Goal: Task Accomplishment & Management: Manage account settings

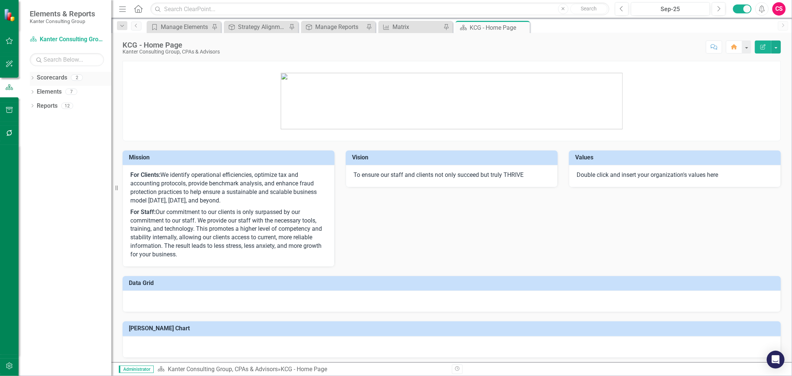
click at [31, 77] on icon "Dropdown" at bounding box center [32, 79] width 5 height 4
click at [53, 104] on link "Atlantic TNG LLC" at bounding box center [76, 106] width 71 height 9
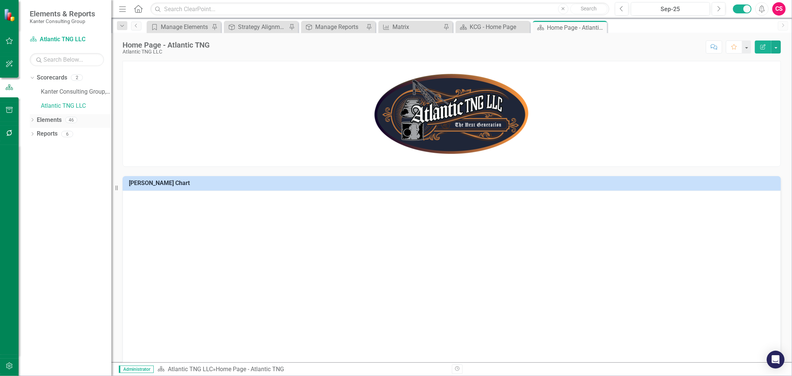
click at [50, 120] on link "Elements" at bounding box center [49, 120] width 25 height 9
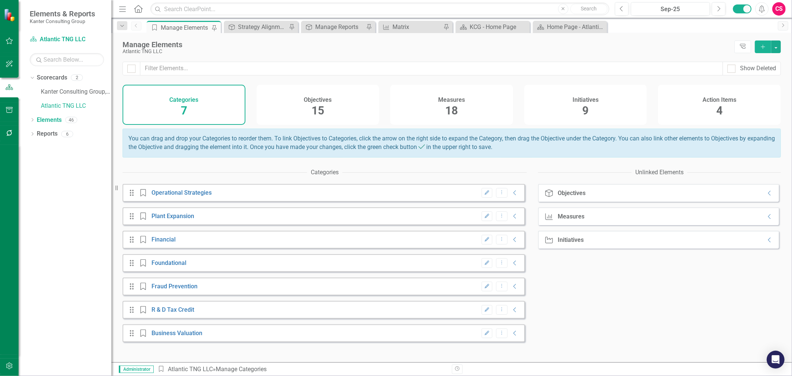
click at [559, 100] on div "Initiatives 9" at bounding box center [586, 105] width 123 height 40
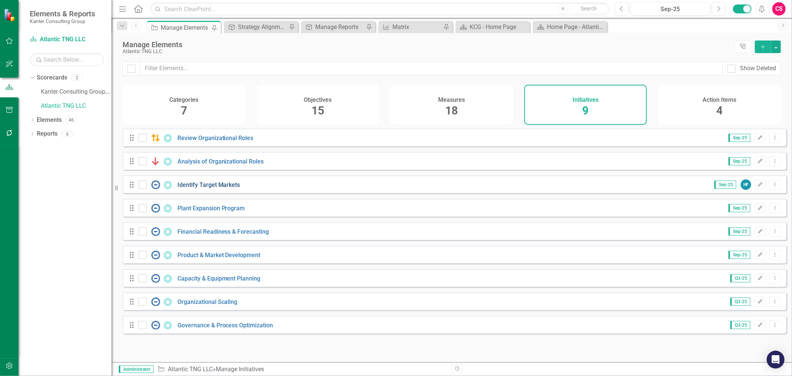
click at [194, 188] on link "Identify Target Markets" at bounding box center [209, 184] width 63 height 7
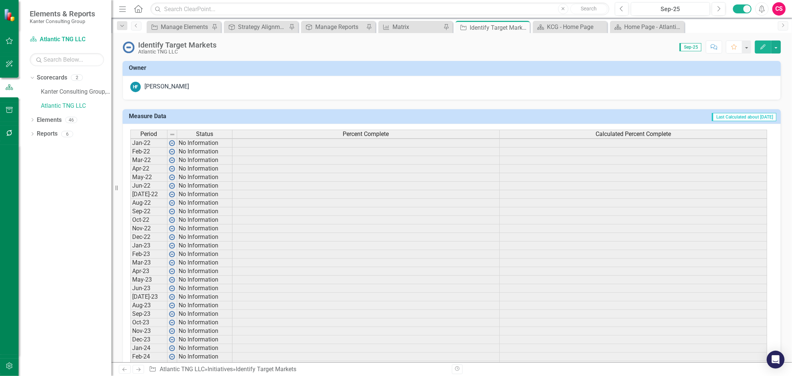
scroll to position [3, 0]
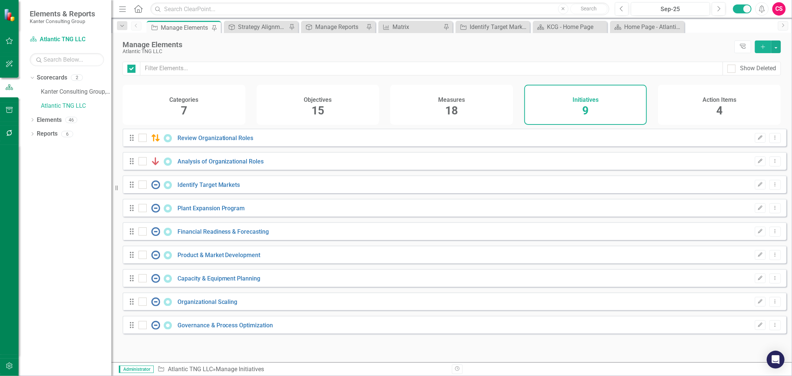
checkbox input "false"
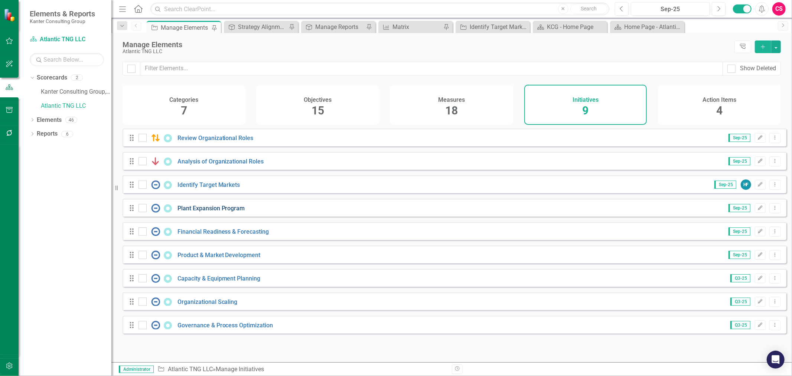
click at [211, 212] on link "Plant Expansion Program" at bounding box center [212, 208] width 68 height 7
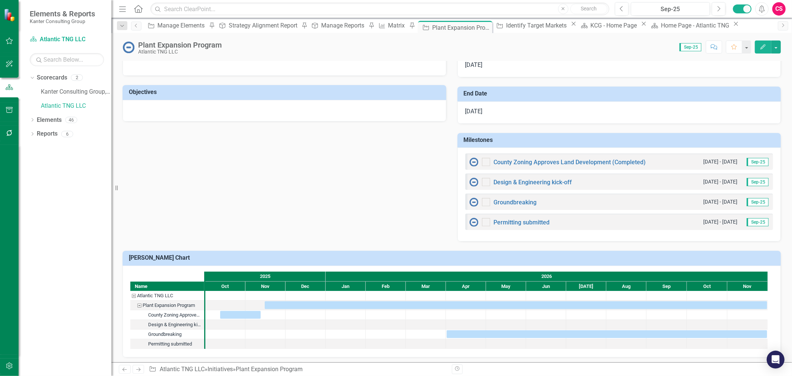
scroll to position [274, 0]
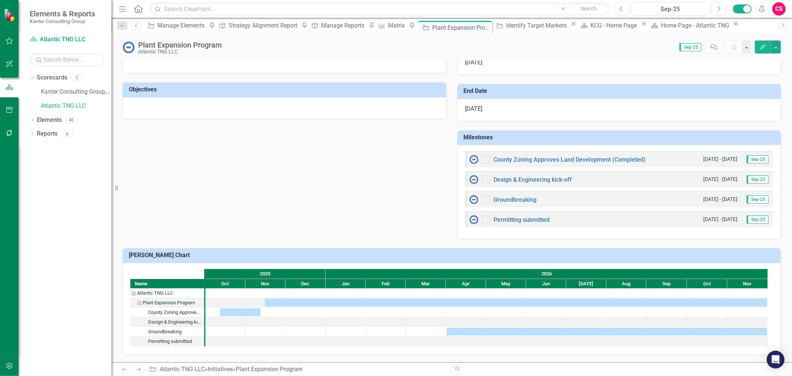
click at [718, 178] on small "[DATE] - [DATE]" at bounding box center [721, 179] width 34 height 7
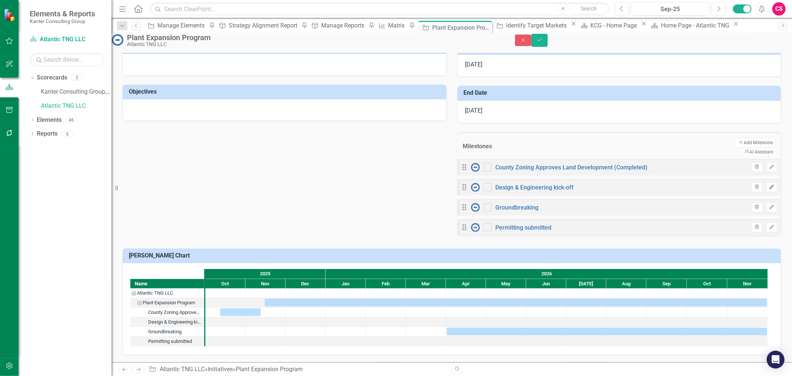
click at [769, 185] on icon "Edit" at bounding box center [772, 187] width 6 height 4
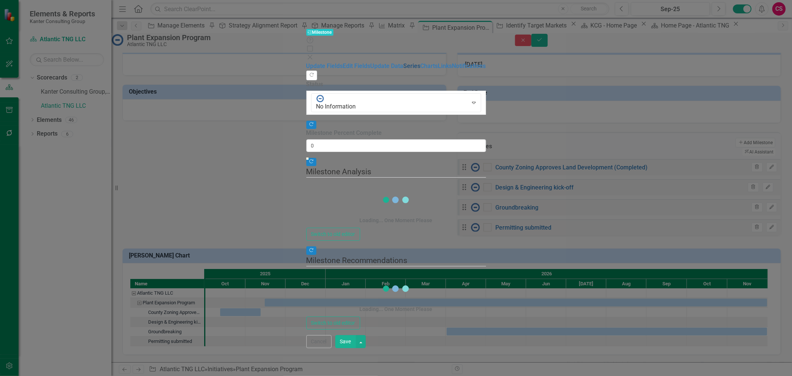
type input "0"
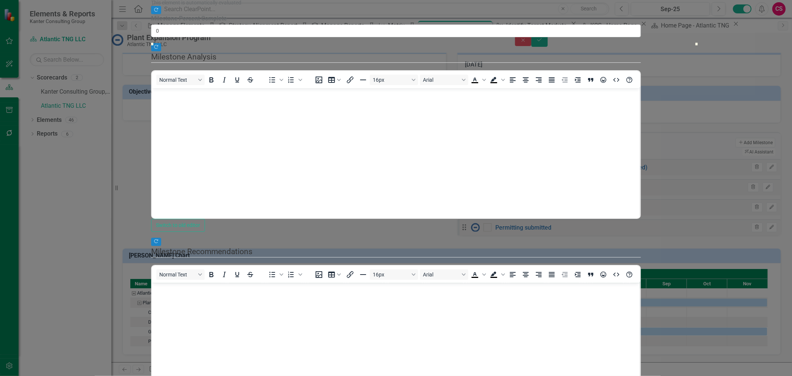
scroll to position [114, 0]
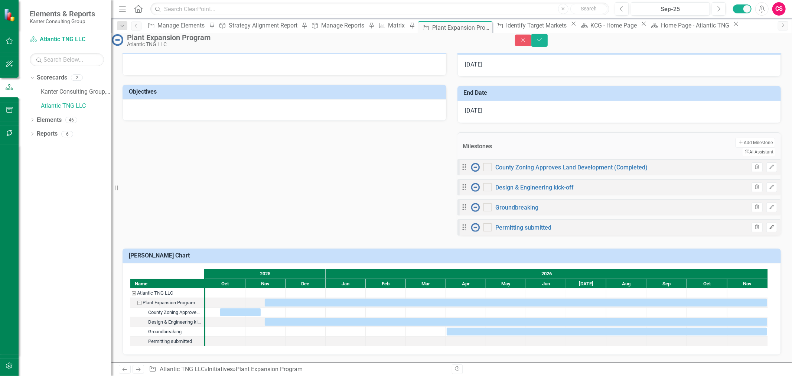
click at [770, 225] on icon "button" at bounding box center [772, 227] width 4 height 4
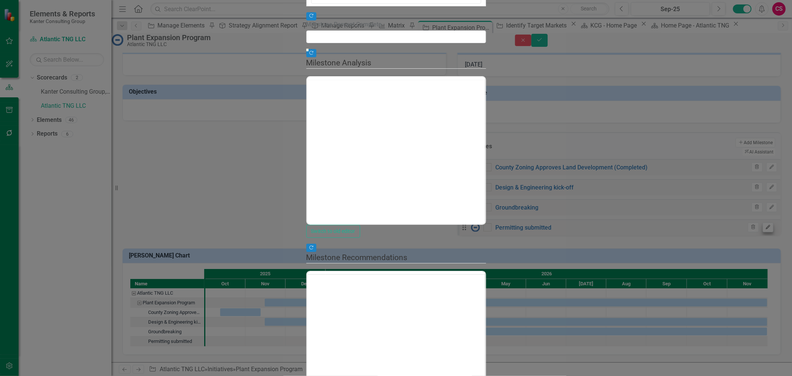
type input "0"
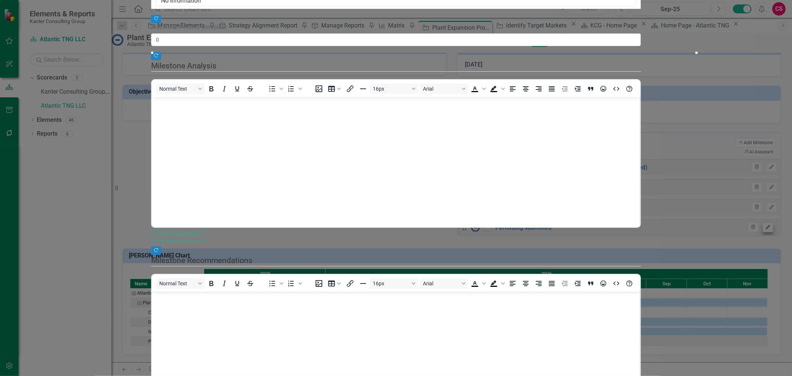
scroll to position [0, 0]
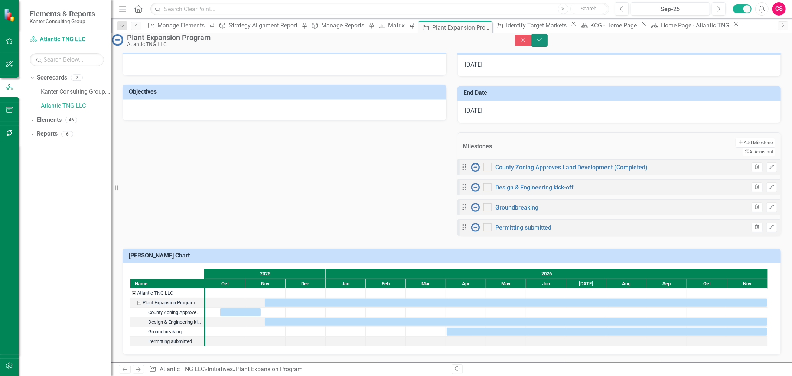
click at [543, 42] on icon "Save" at bounding box center [539, 39] width 7 height 5
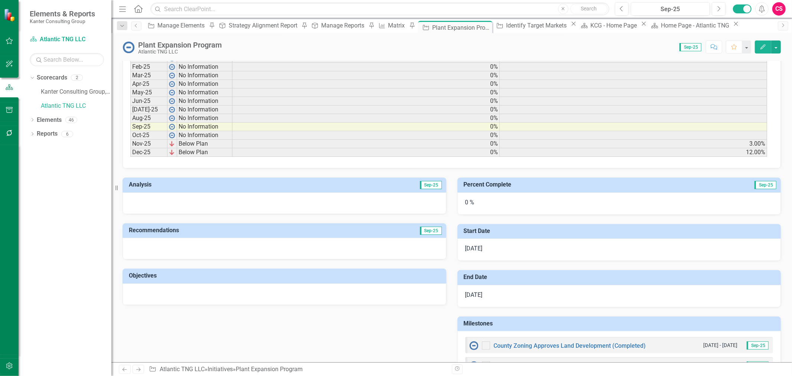
scroll to position [96, 0]
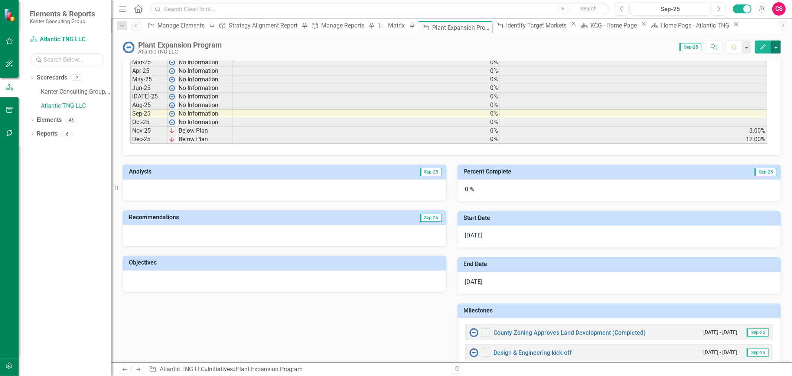
click at [778, 50] on button "button" at bounding box center [777, 46] width 10 height 13
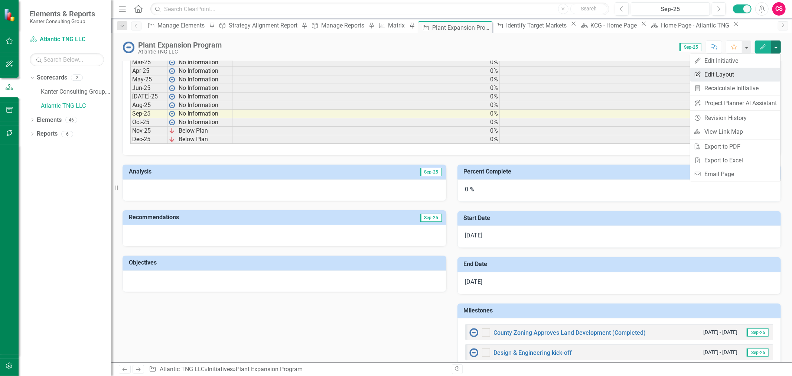
click at [740, 75] on link "Edit Report Edit Layout" at bounding box center [736, 75] width 90 height 14
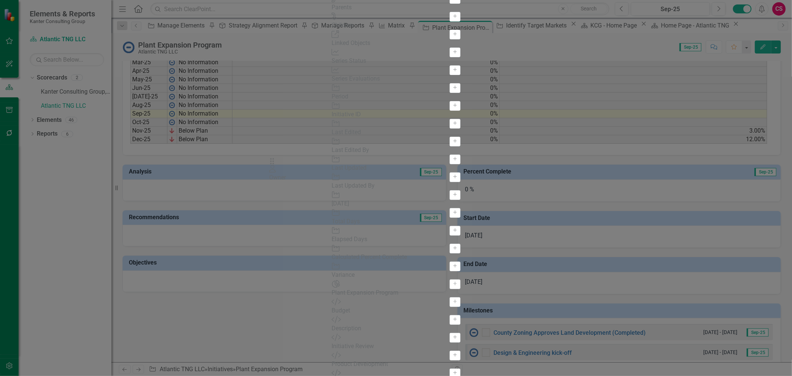
drag, startPoint x: 280, startPoint y: 49, endPoint x: 282, endPoint y: 166, distance: 117.4
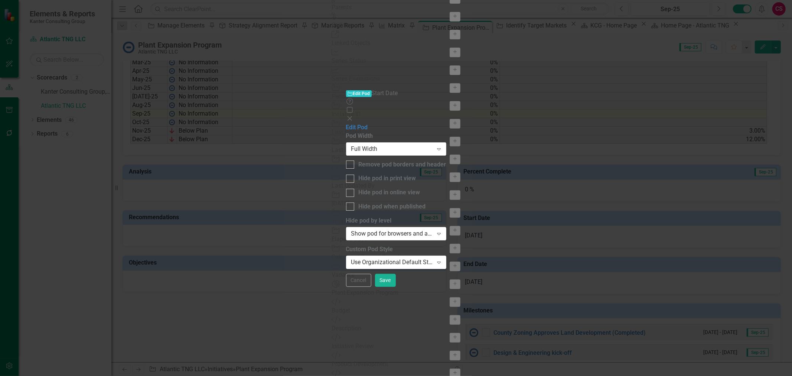
click at [351, 145] on div "Full Width" at bounding box center [392, 149] width 82 height 9
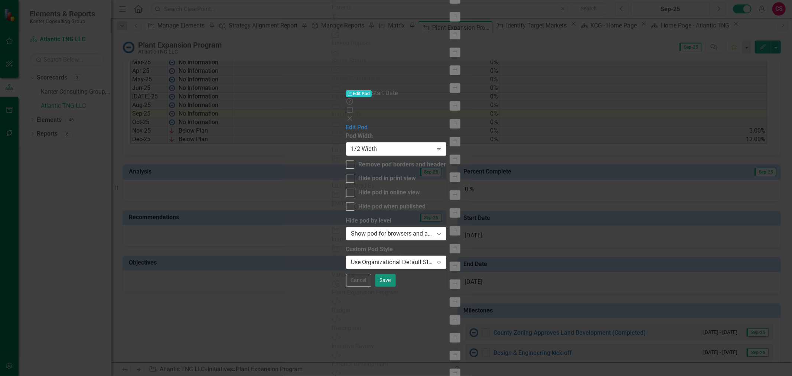
click at [396, 287] on button "Save" at bounding box center [385, 280] width 21 height 13
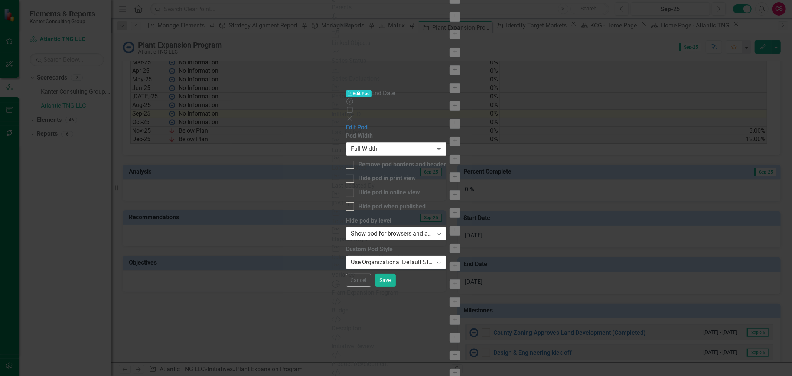
click at [434, 145] on div "Full Width" at bounding box center [392, 149] width 82 height 9
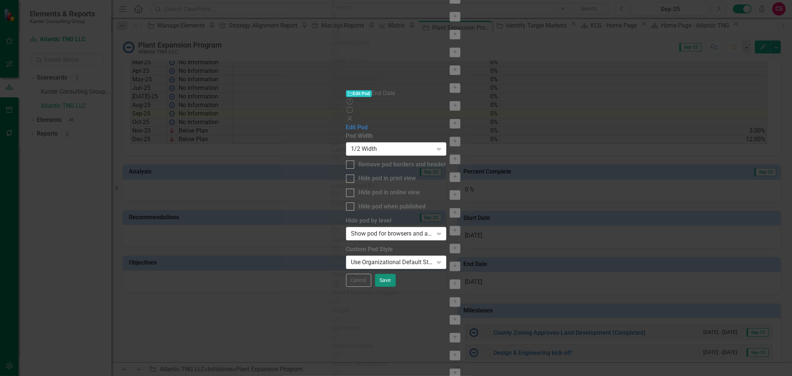
click at [396, 287] on button "Save" at bounding box center [385, 280] width 21 height 13
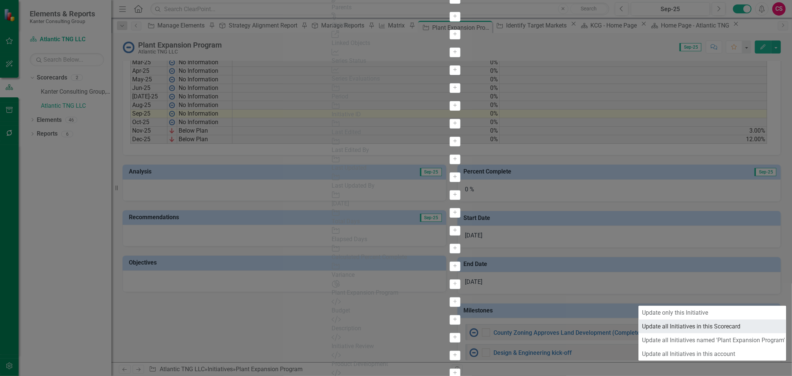
click at [716, 326] on link "Update all Initiatives in this Scorecard" at bounding box center [713, 326] width 148 height 14
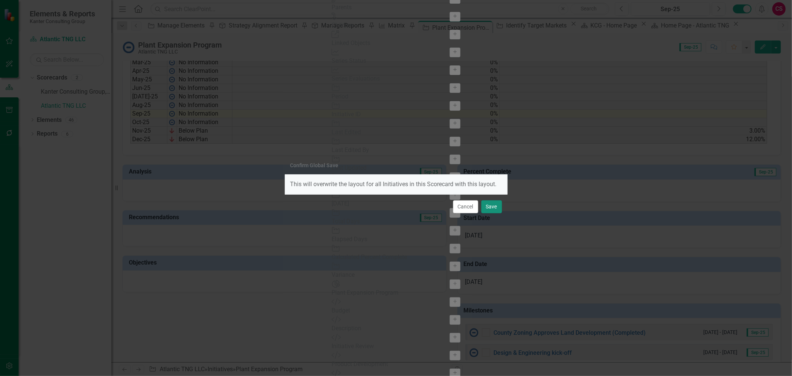
click at [491, 205] on button "Save" at bounding box center [491, 206] width 21 height 13
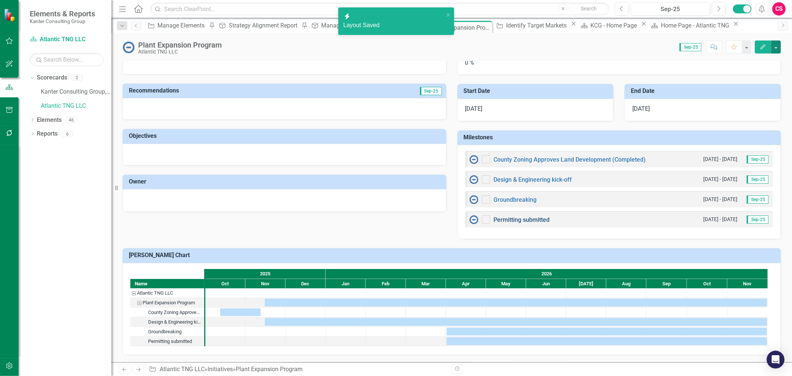
scroll to position [0, 0]
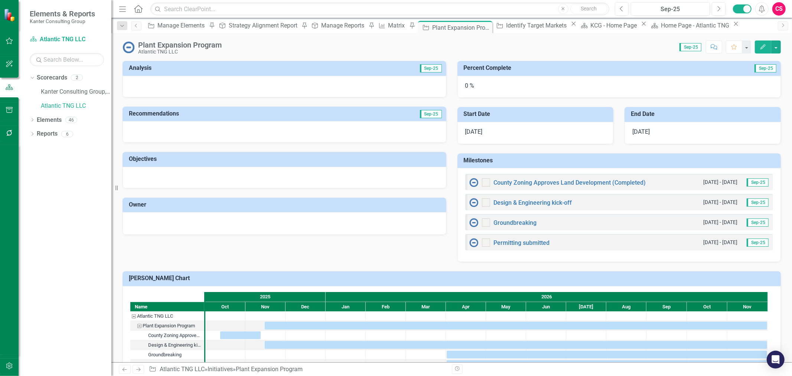
click at [477, 88] on div "0 %" at bounding box center [620, 87] width 324 height 22
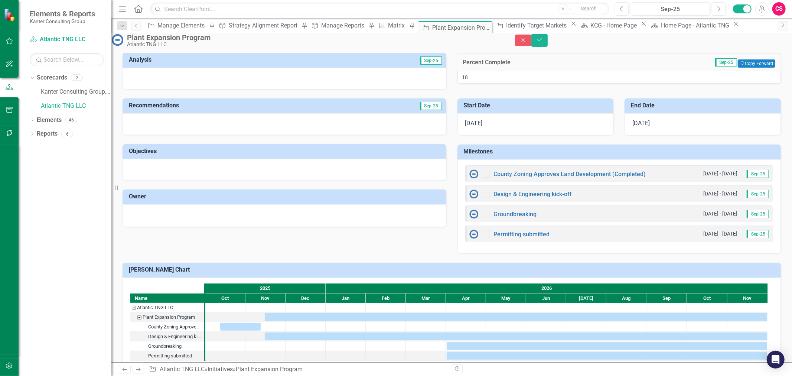
type input "19"
drag, startPoint x: 466, startPoint y: 113, endPoint x: 523, endPoint y: 118, distance: 57.0
click at [523, 89] on div at bounding box center [620, 89] width 324 height 0
click at [543, 42] on icon "Save" at bounding box center [539, 39] width 7 height 5
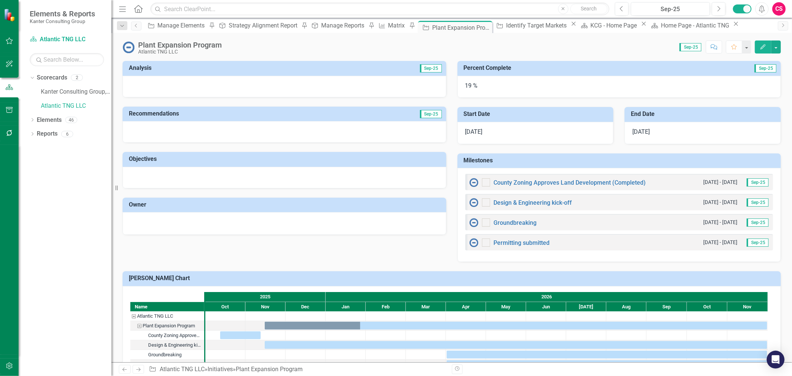
click at [416, 85] on div at bounding box center [285, 87] width 324 height 22
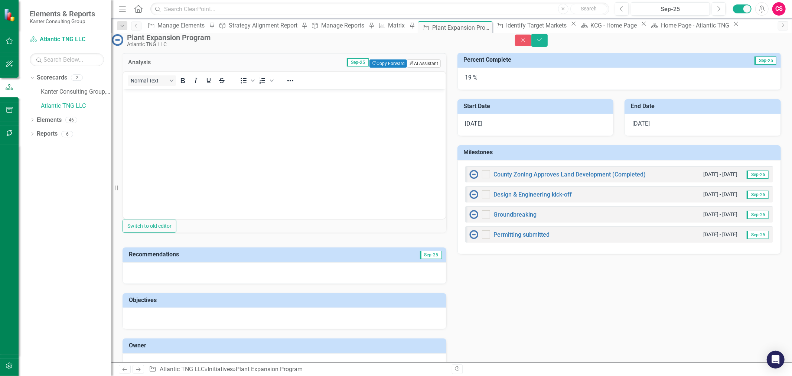
click at [422, 68] on button "ClearPoint AI AI Assistant" at bounding box center [423, 63] width 33 height 8
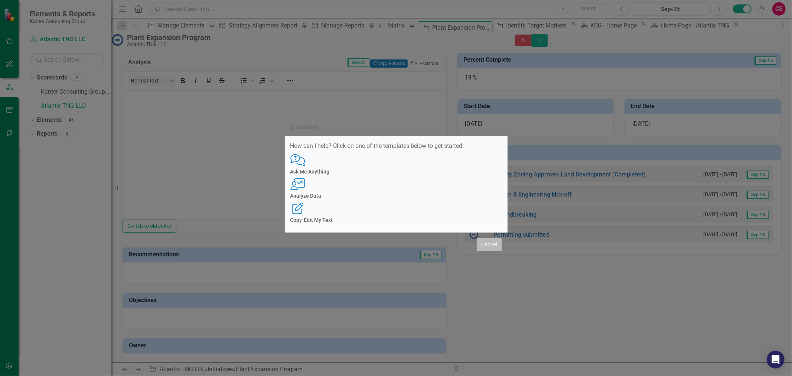
click at [483, 238] on button "Cancel" at bounding box center [489, 244] width 25 height 13
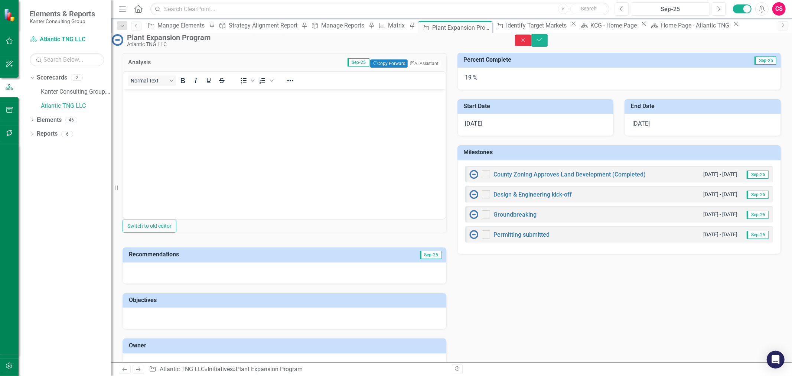
click at [532, 39] on button "Close" at bounding box center [523, 41] width 16 height 12
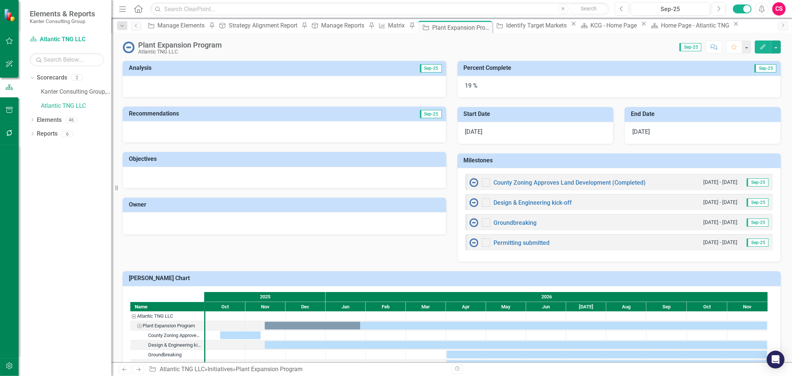
click at [539, 129] on div "[DATE]" at bounding box center [536, 133] width 156 height 22
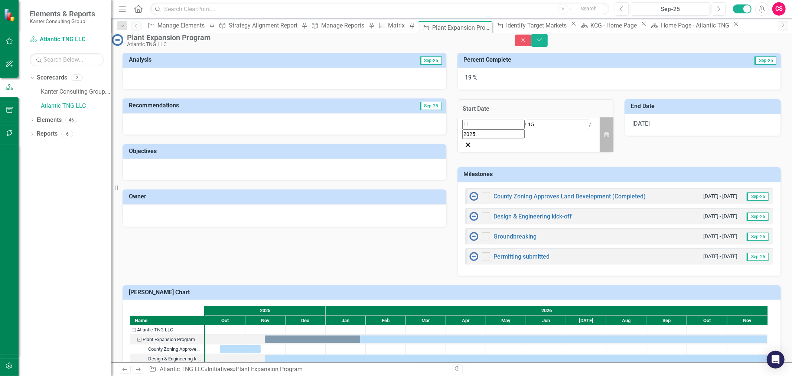
click at [605, 136] on icon "Calendar" at bounding box center [607, 134] width 4 height 5
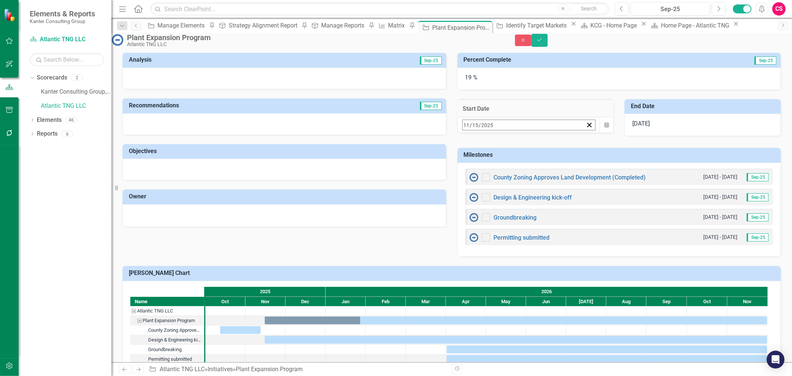
click at [487, 149] on button "‹" at bounding box center [483, 141] width 16 height 16
click at [487, 174] on abbr "1" at bounding box center [485, 171] width 3 height 6
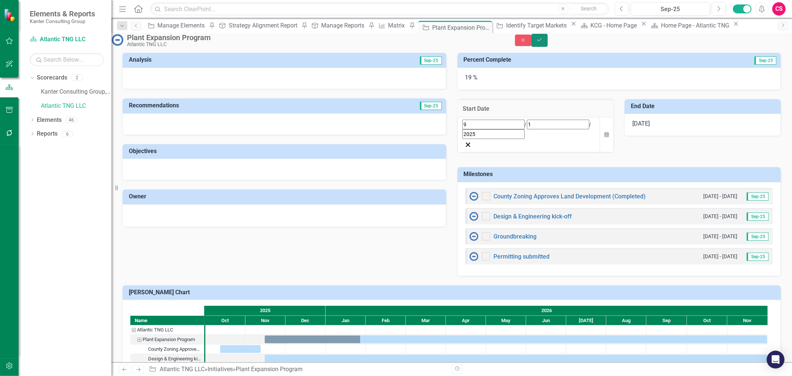
click at [543, 42] on icon "Save" at bounding box center [539, 39] width 7 height 5
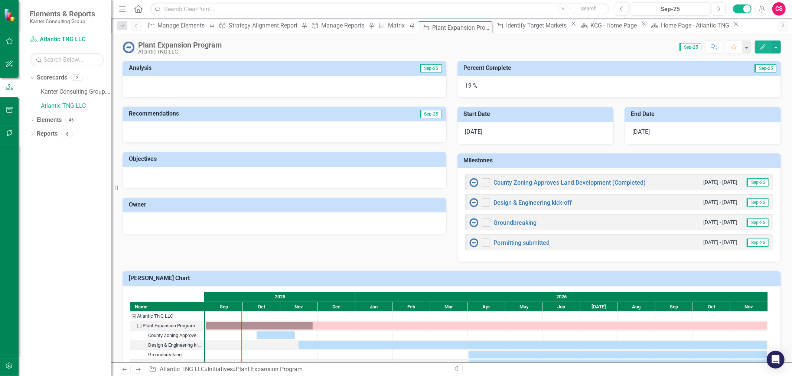
click at [484, 88] on div "19 %" at bounding box center [620, 87] width 324 height 22
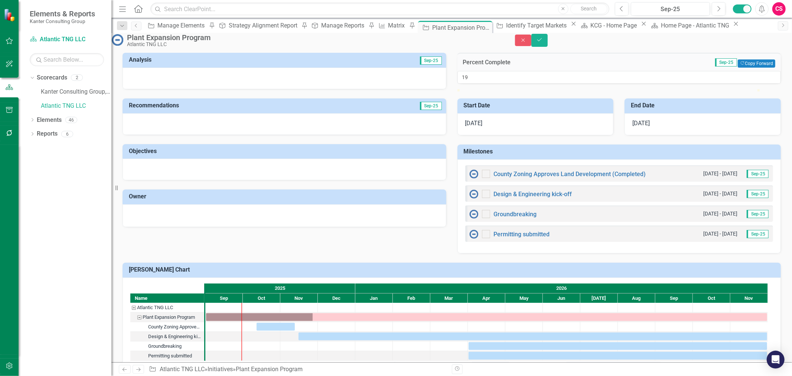
type input "23"
drag, startPoint x: 520, startPoint y: 110, endPoint x: 534, endPoint y: 112, distance: 13.6
click at [526, 89] on div at bounding box center [526, 89] width 0 height 0
click at [548, 38] on button "Save" at bounding box center [540, 40] width 16 height 13
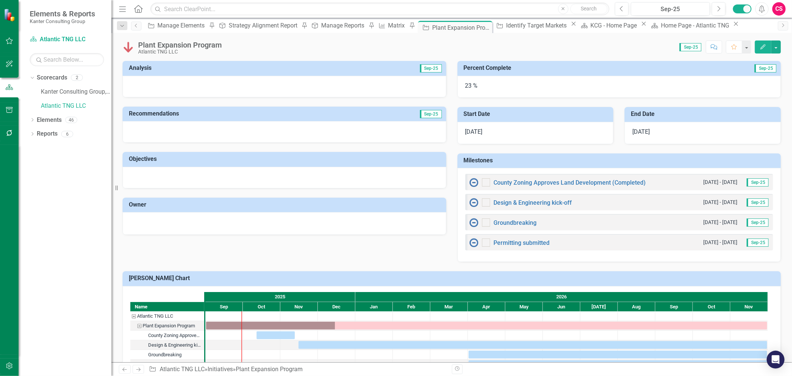
click at [233, 85] on div at bounding box center [285, 87] width 324 height 22
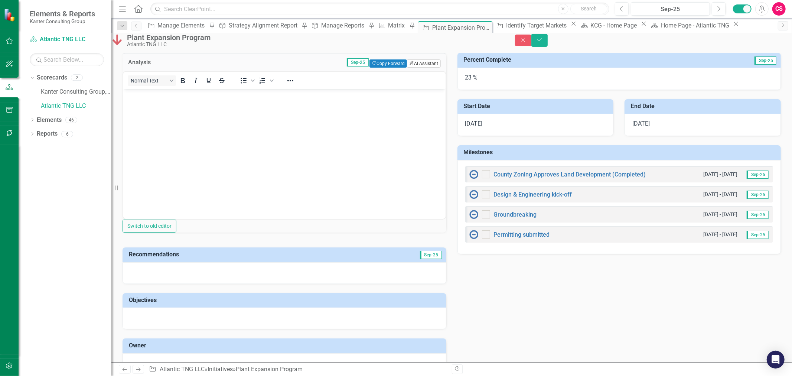
click at [416, 68] on button "ClearPoint AI AI Assistant" at bounding box center [423, 63] width 33 height 8
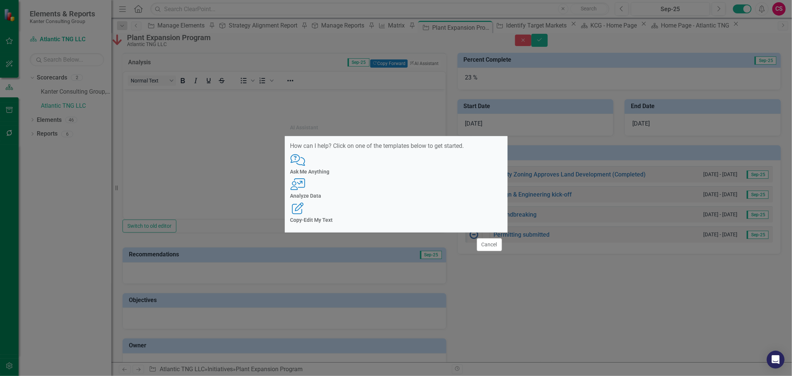
click at [306, 187] on icon "User with Chart" at bounding box center [298, 184] width 15 height 12
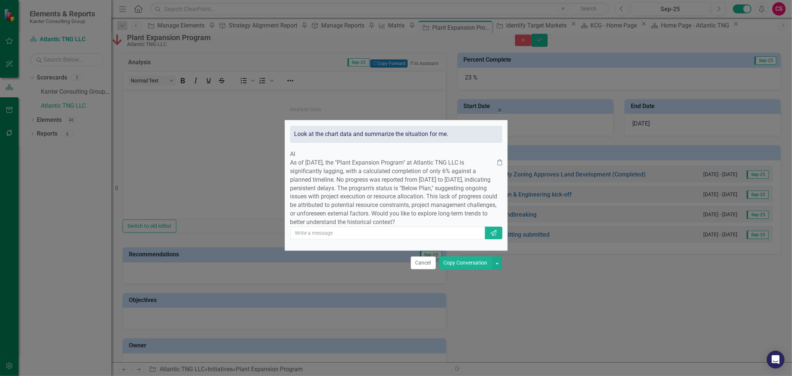
click at [470, 269] on button "Copy Conversation" at bounding box center [465, 262] width 53 height 13
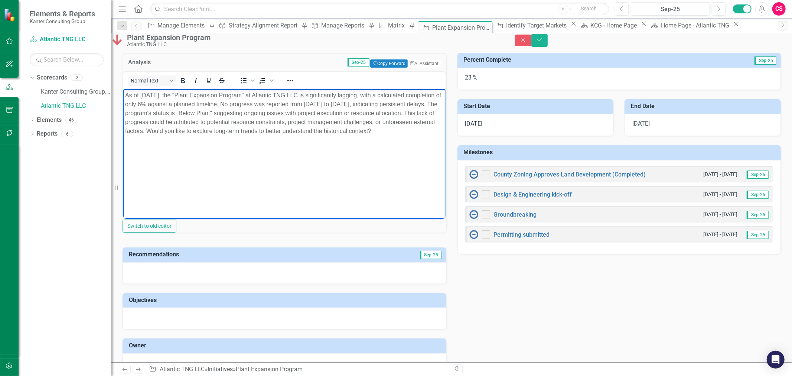
drag, startPoint x: 294, startPoint y: 130, endPoint x: 294, endPoint y: 147, distance: 16.7
click at [294, 147] on body "As of [DATE], the "Plant Expansion Program" at Atlantic TNG LLC is significantl…" at bounding box center [284, 144] width 322 height 111
click at [548, 46] on button "Save" at bounding box center [540, 40] width 16 height 13
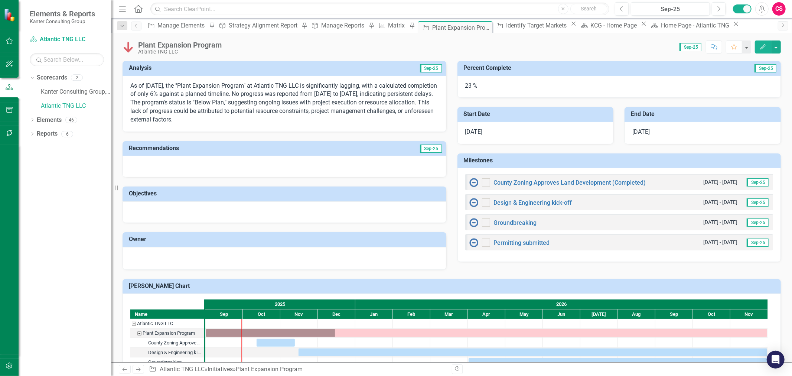
click at [393, 164] on div at bounding box center [285, 167] width 324 height 22
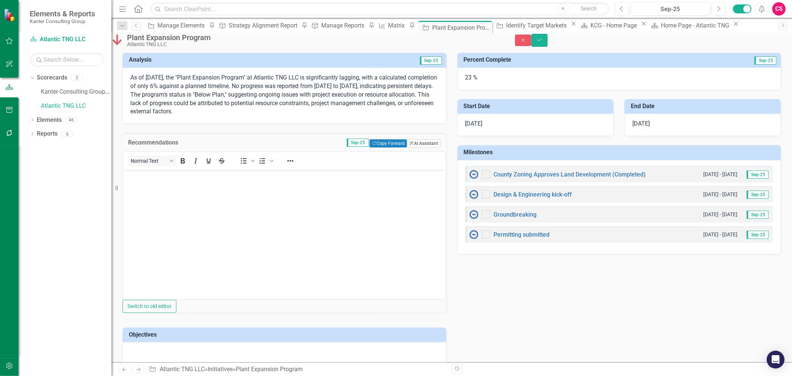
click at [412, 147] on button "ClearPoint AI AI Assistant" at bounding box center [423, 143] width 33 height 8
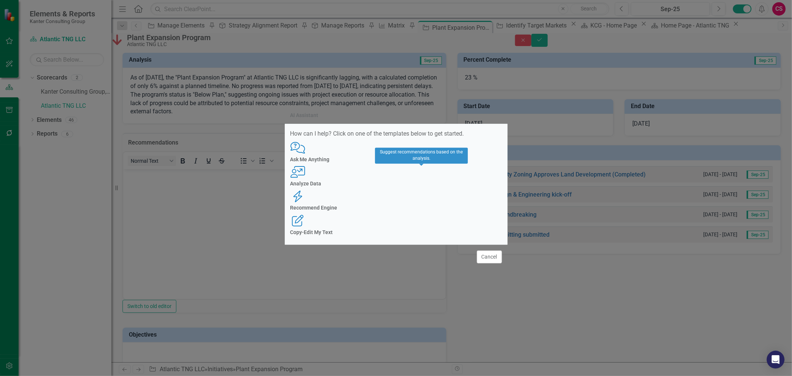
click at [415, 205] on h4 "Recommend Engine" at bounding box center [397, 208] width 212 height 6
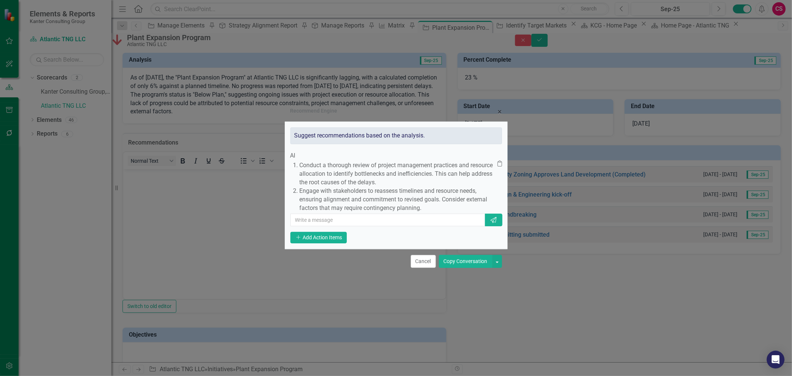
click at [453, 268] on button "Copy Conversation" at bounding box center [465, 261] width 53 height 13
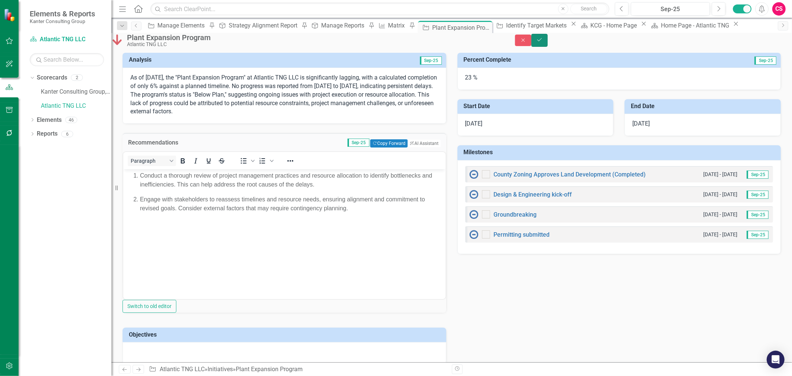
click at [543, 42] on icon "Save" at bounding box center [539, 39] width 7 height 5
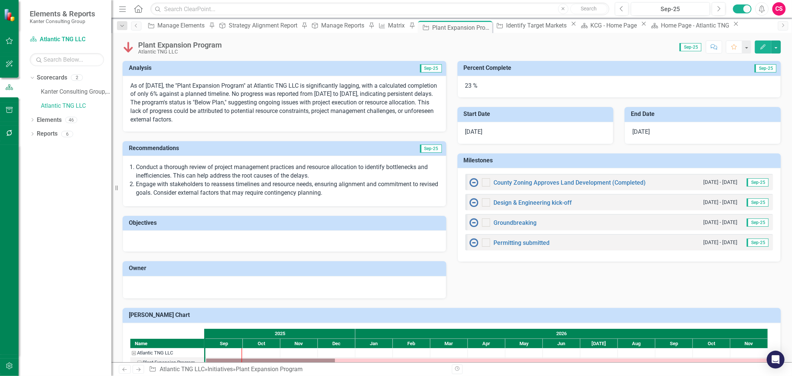
click at [129, 47] on img at bounding box center [129, 47] width 12 height 12
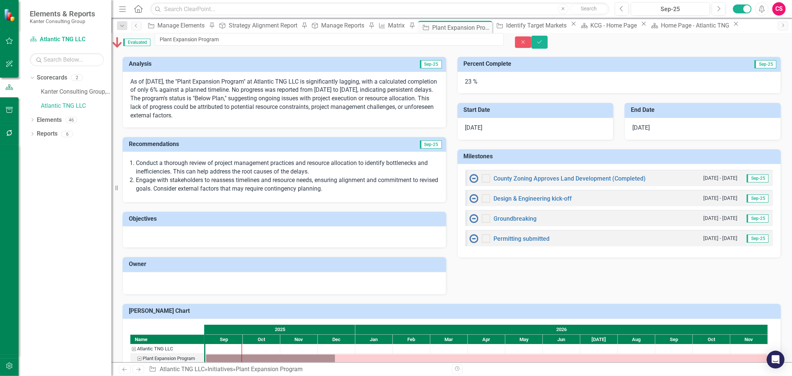
click at [742, 42] on div "Close Save" at bounding box center [653, 42] width 277 height 13
click at [527, 42] on icon "Close" at bounding box center [523, 41] width 7 height 5
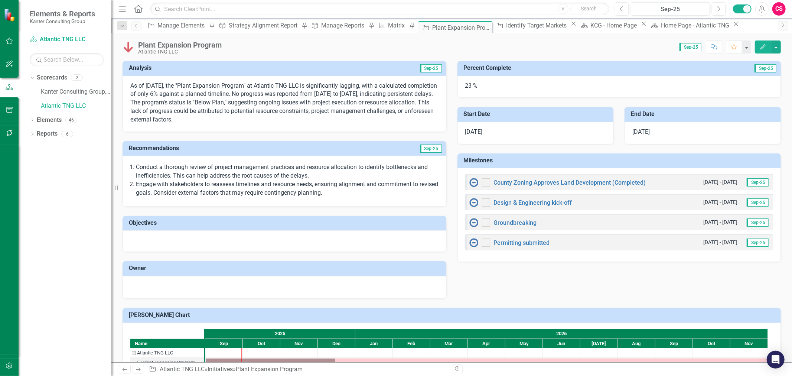
click at [766, 46] on icon "Edit" at bounding box center [763, 46] width 7 height 5
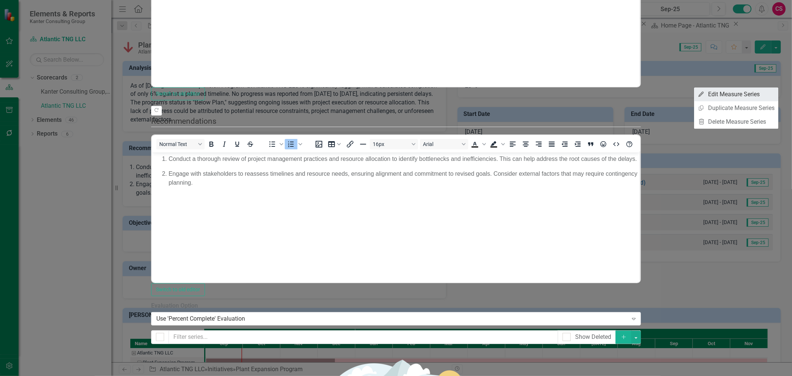
click at [725, 94] on link "Edit Edit Measure Series" at bounding box center [736, 94] width 84 height 14
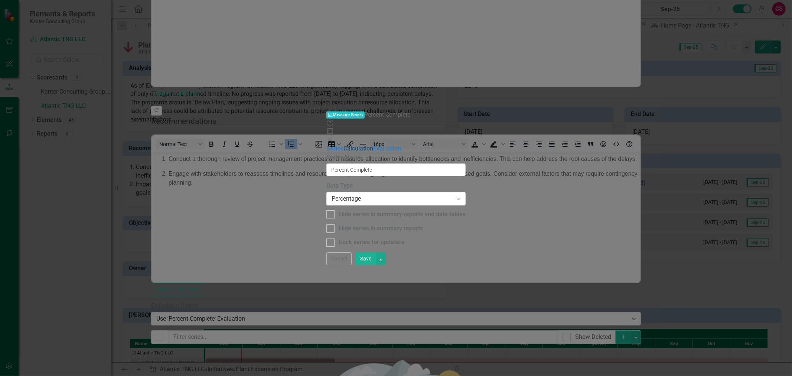
click at [344, 145] on link "Calculation" at bounding box center [359, 148] width 30 height 7
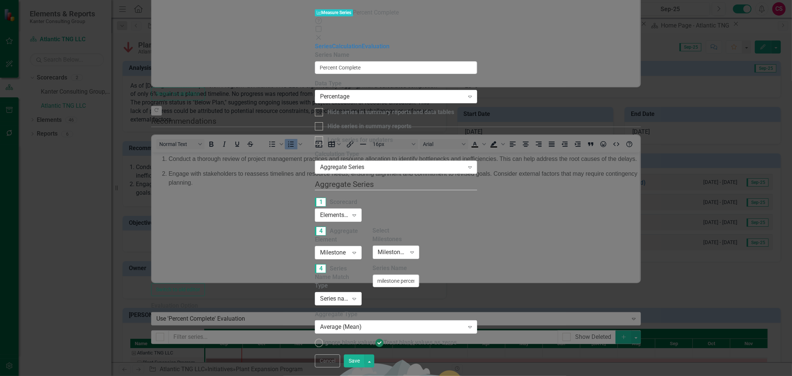
click at [336, 163] on div "Aggregate Series" at bounding box center [392, 167] width 144 height 9
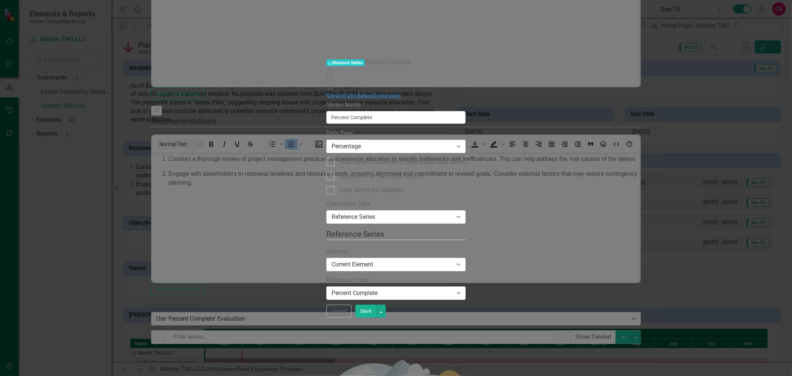
click at [376, 318] on button "Save" at bounding box center [366, 311] width 21 height 13
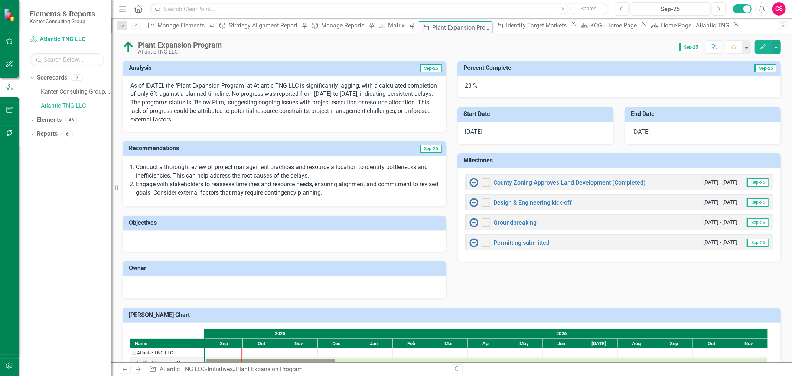
click at [335, 96] on p "As of [DATE], the "Plant Expansion Program" at Atlantic TNG LLC is significantl…" at bounding box center [284, 103] width 308 height 42
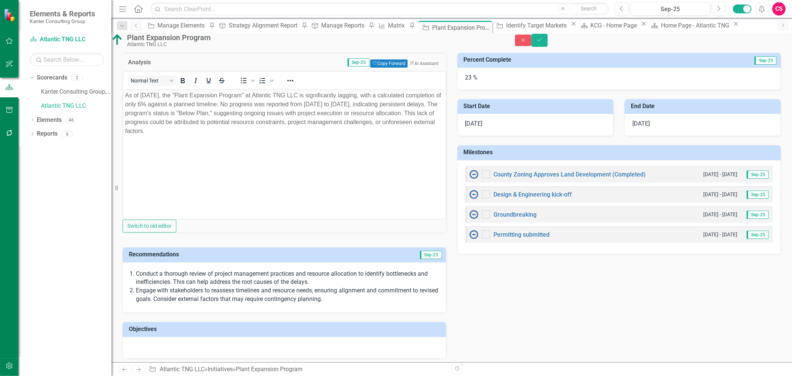
click at [335, 88] on div "Normal Text To open the popup, press Shift+Enter To open the popup, press Shift…" at bounding box center [284, 80] width 322 height 14
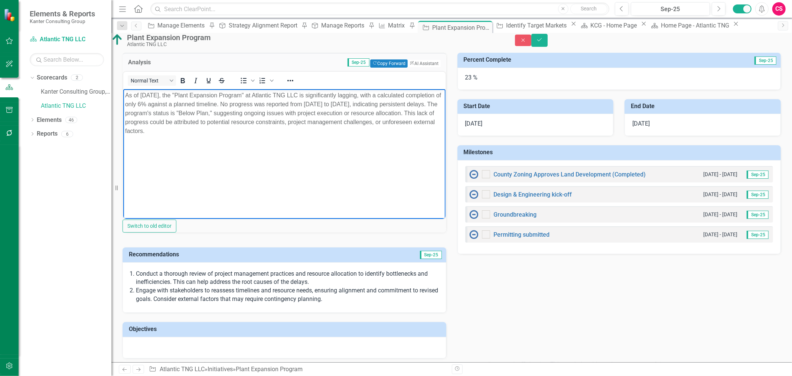
click at [308, 127] on p "As of [DATE], the "Plant Expansion Program" at Atlantic TNG LLC is significantl…" at bounding box center [284, 113] width 319 height 45
click at [308, 128] on p "As of [DATE], the "Plant Expansion Program" at Atlantic TNG LLC is significantl…" at bounding box center [284, 113] width 319 height 45
click at [307, 128] on p "As of [DATE], the "Plant Expansion Program" at Atlantic TNG LLC is significantl…" at bounding box center [284, 113] width 319 height 45
click at [306, 128] on p "As of [DATE], the "Plant Expansion Program" at Atlantic TNG LLC is significantl…" at bounding box center [284, 113] width 319 height 45
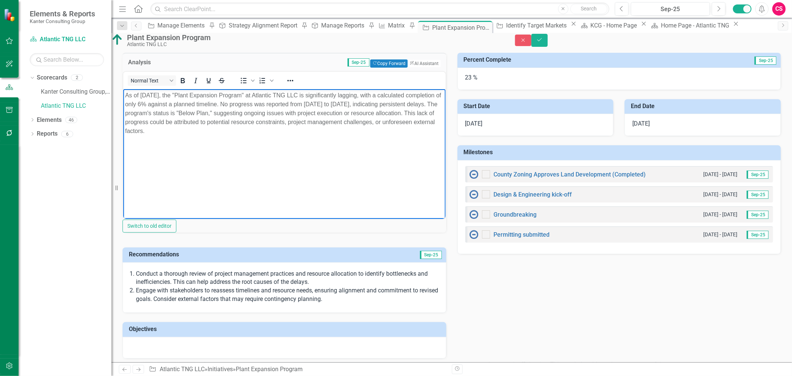
click at [306, 128] on p "As of [DATE], the "Plant Expansion Program" at Atlantic TNG LLC is significantl…" at bounding box center [284, 113] width 319 height 45
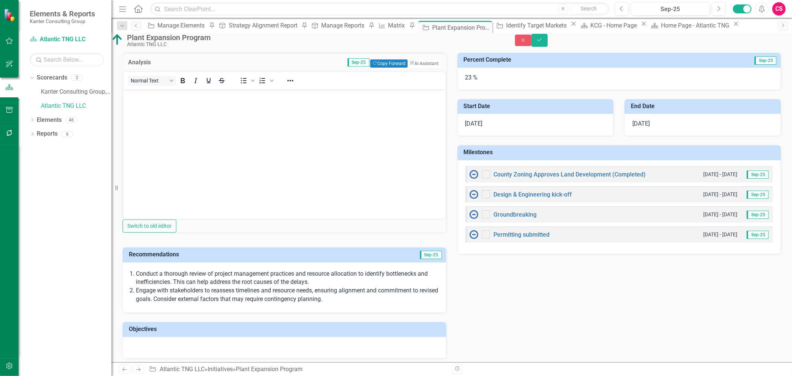
click at [329, 287] on p "Conduct a thorough review of project management practices and resource allocati…" at bounding box center [287, 278] width 303 height 17
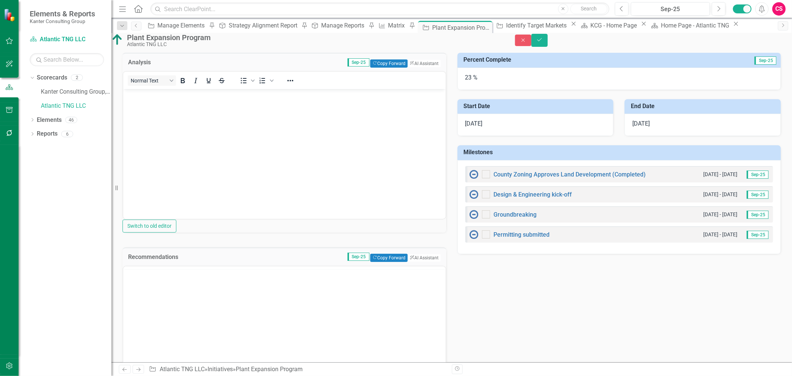
click at [329, 268] on div at bounding box center [284, 268] width 322 height 0
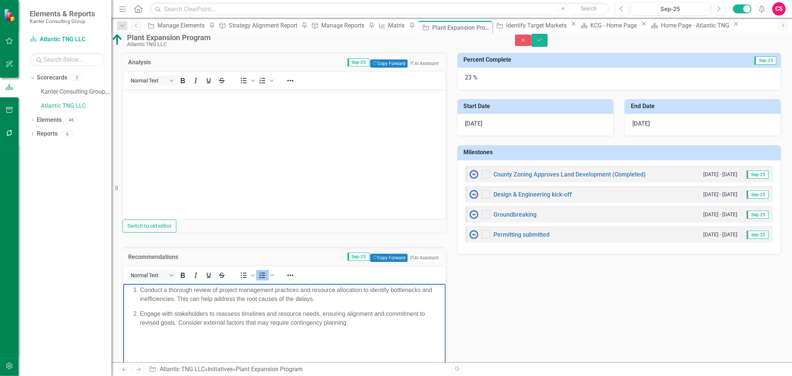
drag, startPoint x: 324, startPoint y: 287, endPoint x: 324, endPoint y: 293, distance: 6.7
click at [324, 289] on p "Conduct a thorough review of project management practices and resource allocati…" at bounding box center [292, 294] width 304 height 18
click at [325, 296] on p "Conduct a thorough review of project management practices and resource allocati…" at bounding box center [292, 294] width 304 height 18
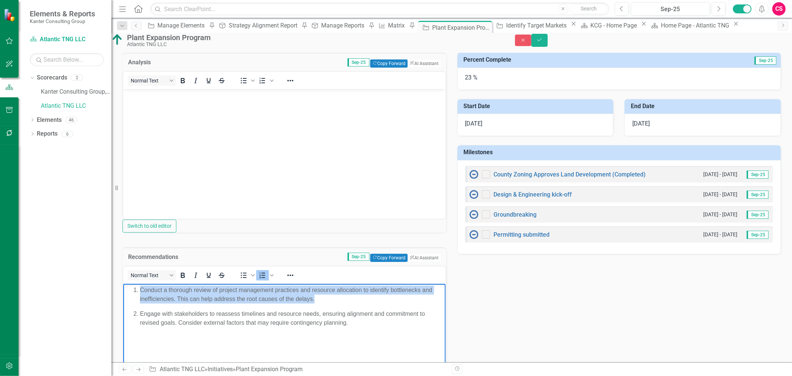
click at [325, 296] on p "Conduct a thorough review of project management practices and resource allocati…" at bounding box center [292, 294] width 304 height 18
drag, startPoint x: 325, startPoint y: 296, endPoint x: 329, endPoint y: 302, distance: 6.6
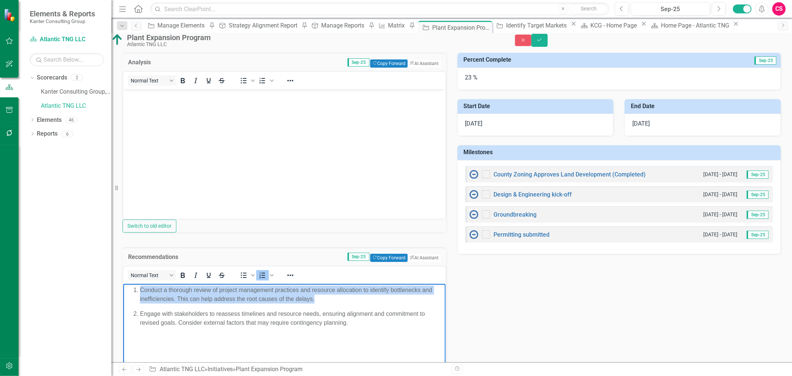
click at [325, 297] on p "Conduct a thorough review of project management practices and resource allocati…" at bounding box center [292, 294] width 304 height 18
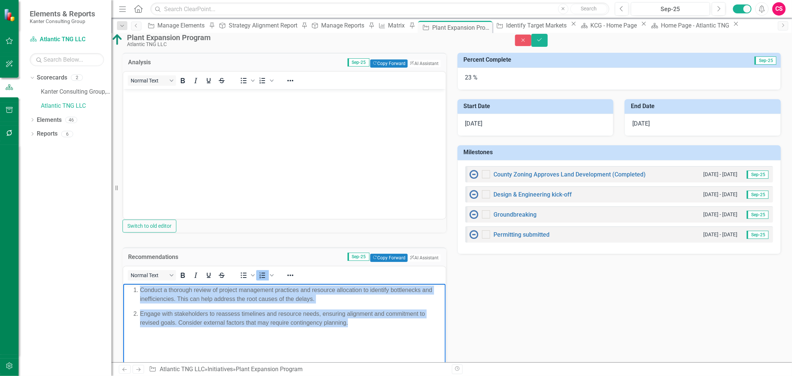
drag, startPoint x: 352, startPoint y: 323, endPoint x: 159, endPoint y: 257, distance: 203.8
click at [159, 283] on html "Conduct a thorough review of project management practices and resource allocati…" at bounding box center [284, 338] width 322 height 111
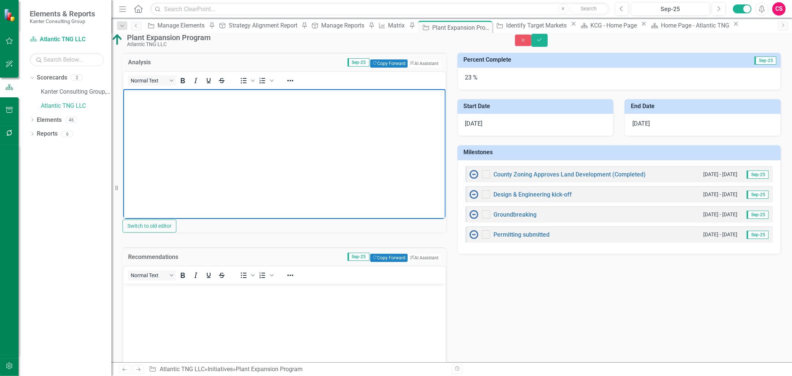
click at [374, 120] on body "Rich Text Area. Press ALT-0 for help." at bounding box center [284, 144] width 322 height 111
click at [415, 68] on button "ClearPoint AI AI Assistant" at bounding box center [423, 63] width 33 height 8
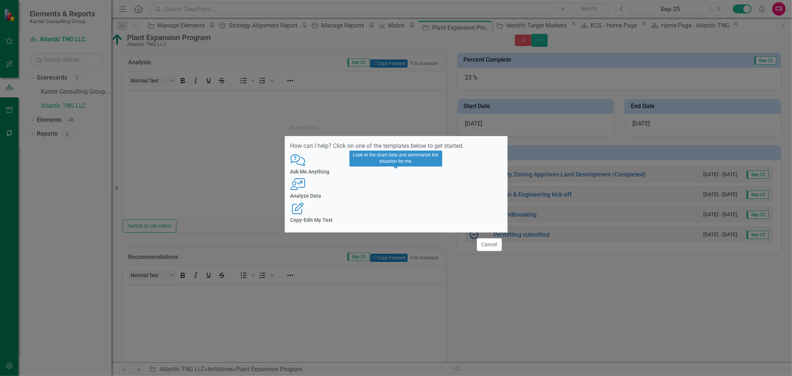
click at [387, 190] on div "User with Chart Analyze Data" at bounding box center [397, 188] width 212 height 20
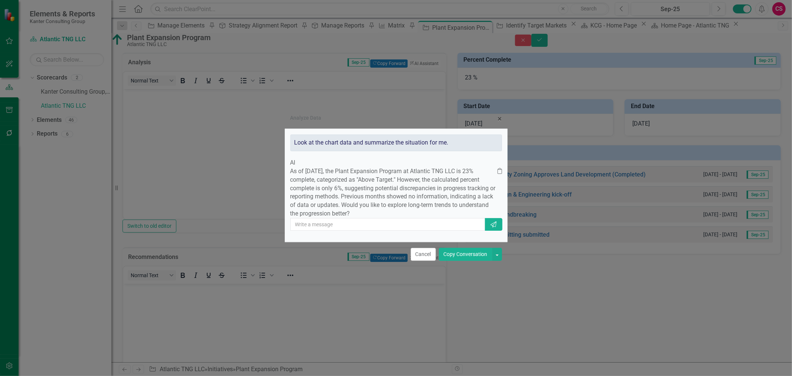
click at [463, 261] on button "Copy Conversation" at bounding box center [465, 254] width 53 height 13
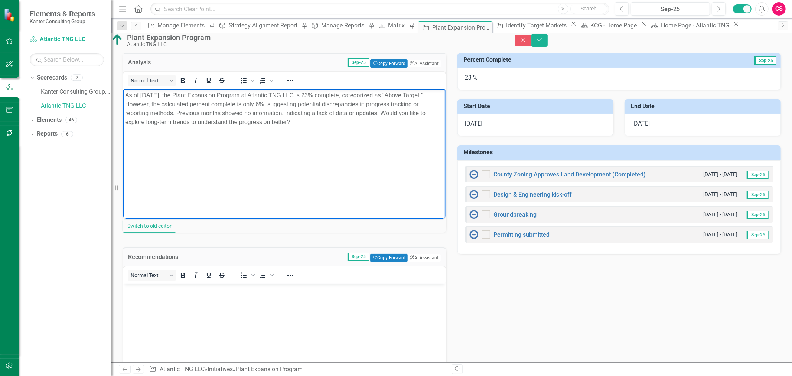
drag, startPoint x: 409, startPoint y: 112, endPoint x: 410, endPoint y: 124, distance: 11.6
click at [410, 124] on p "As of [DATE], the Plant Expansion Program at Atlantic TNG LLC is 23% complete, …" at bounding box center [284, 109] width 319 height 36
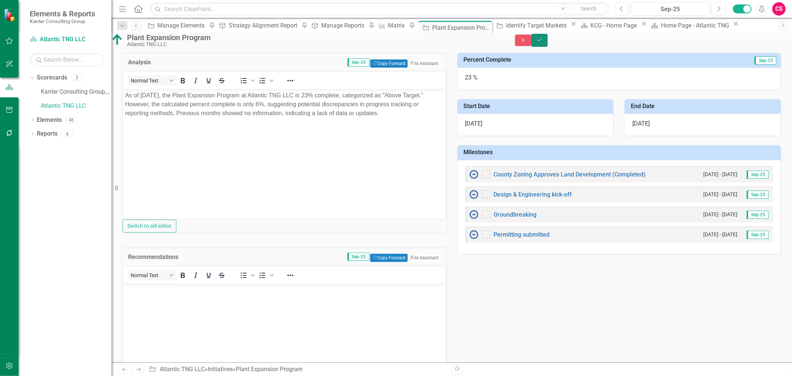
click at [543, 42] on icon "Save" at bounding box center [539, 39] width 7 height 5
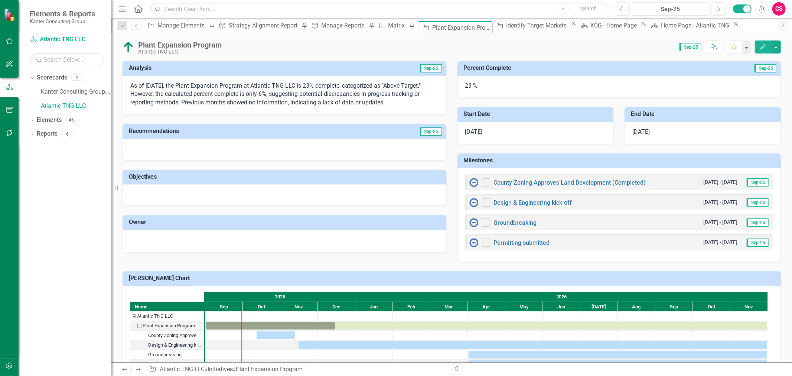
click at [406, 153] on div at bounding box center [285, 150] width 324 height 22
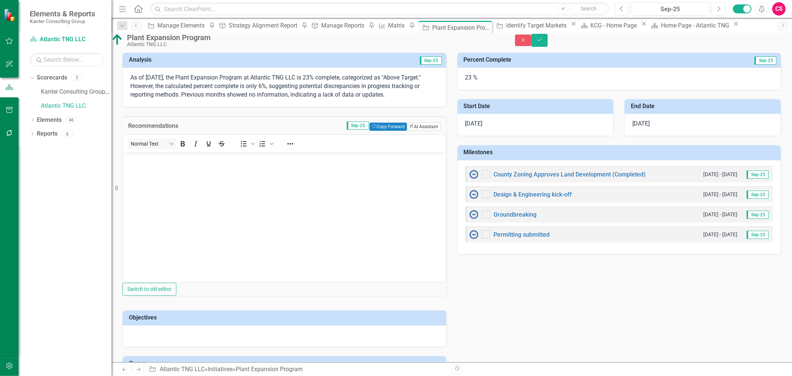
click at [421, 131] on button "ClearPoint AI AI Assistant" at bounding box center [423, 127] width 33 height 8
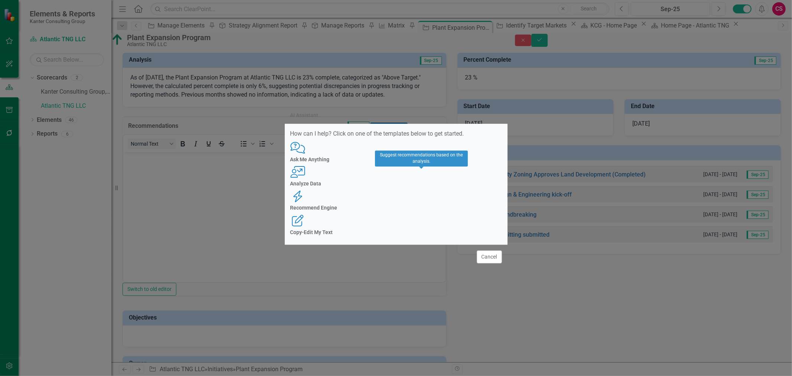
click at [417, 205] on h4 "Recommend Engine" at bounding box center [397, 208] width 212 height 6
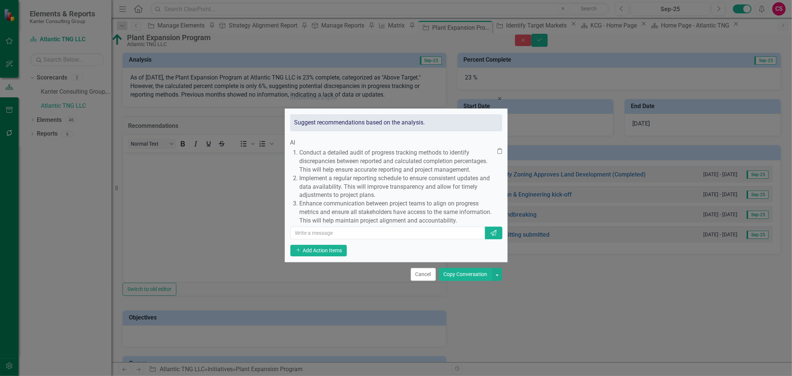
click at [465, 281] on button "Copy Conversation" at bounding box center [465, 274] width 53 height 13
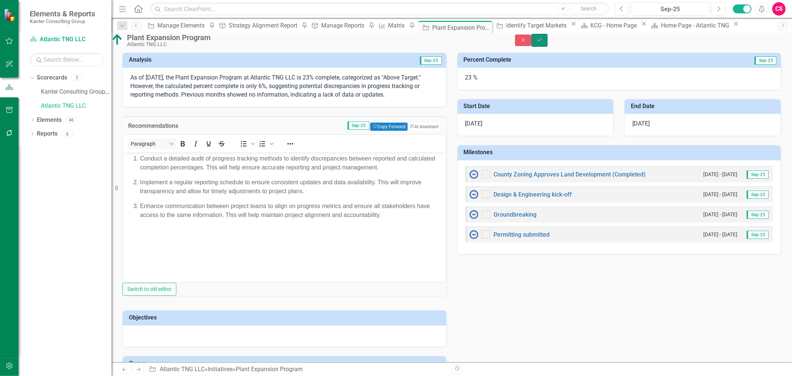
click at [543, 42] on icon "Save" at bounding box center [539, 39] width 7 height 5
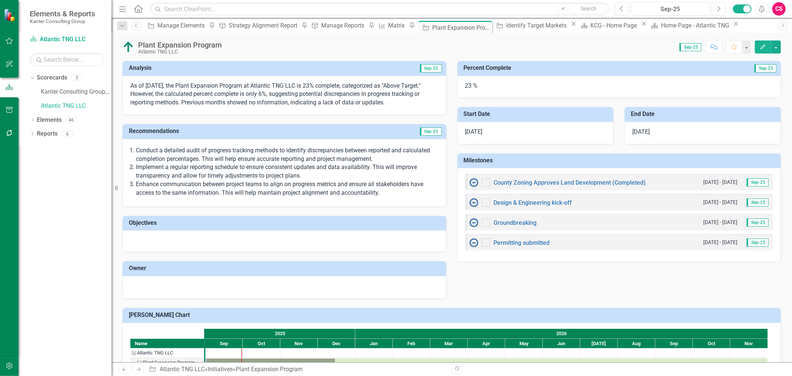
click at [763, 48] on icon "Edit" at bounding box center [763, 46] width 7 height 5
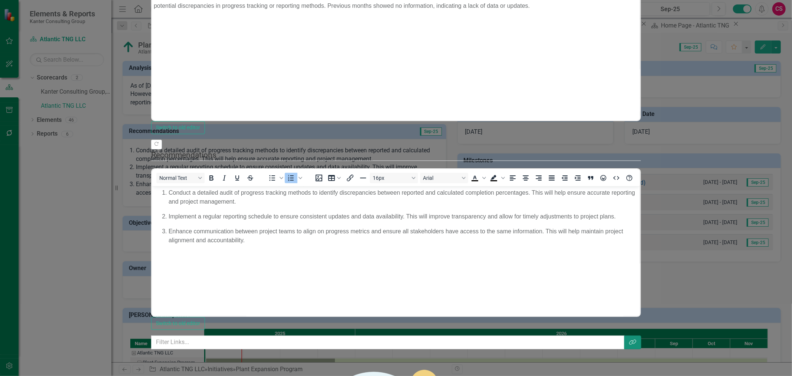
click at [642, 335] on button "Link Tag" at bounding box center [632, 342] width 17 height 14
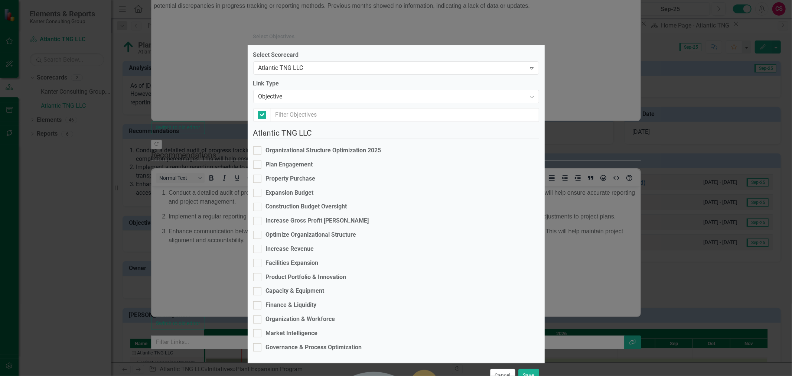
checkbox input "false"
click at [310, 189] on div "Expansion Budget" at bounding box center [290, 193] width 48 height 9
click at [258, 189] on input "Expansion Budget" at bounding box center [255, 191] width 5 height 5
checkbox input "true"
